Goal: Information Seeking & Learning: Find specific page/section

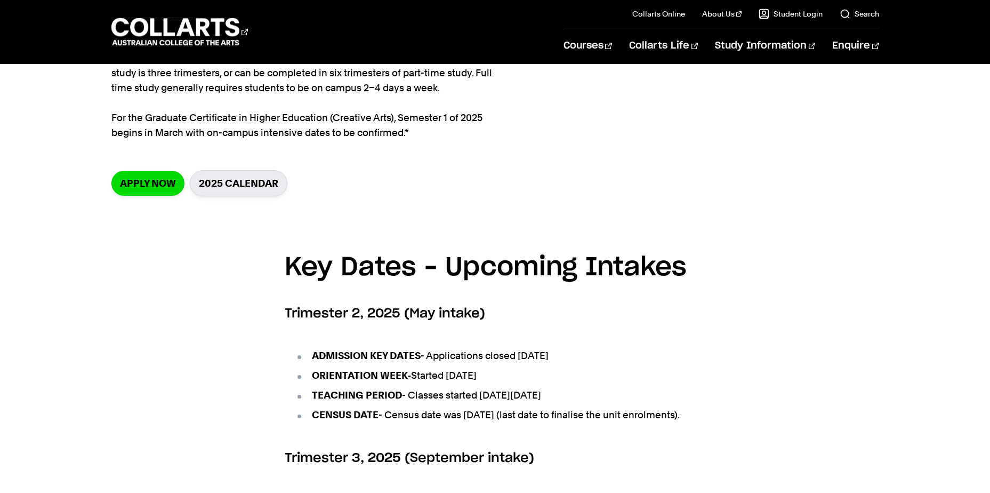
scroll to position [267, 0]
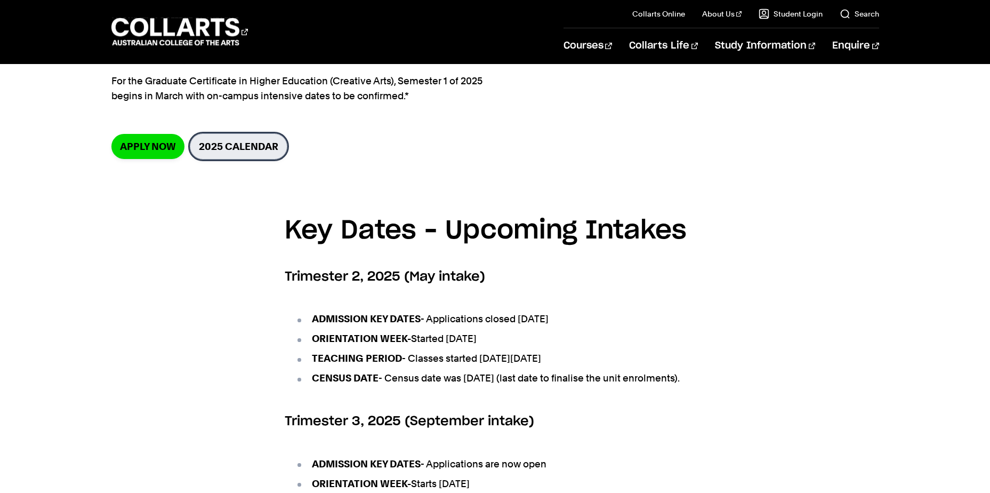
click at [235, 152] on link "2025 Calendar" at bounding box center [239, 146] width 98 height 26
